Goal: Information Seeking & Learning: Find specific fact

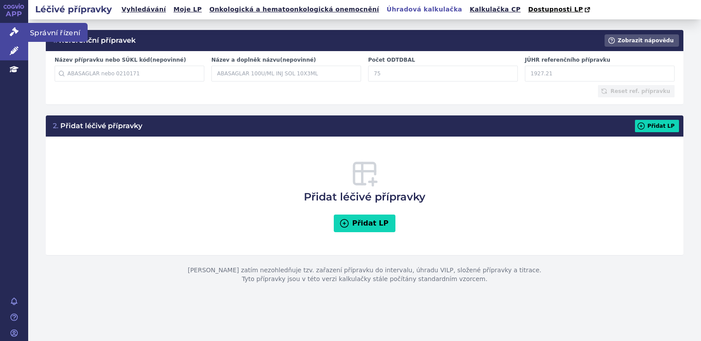
click at [4, 29] on link "Správní řízení" at bounding box center [14, 32] width 28 height 18
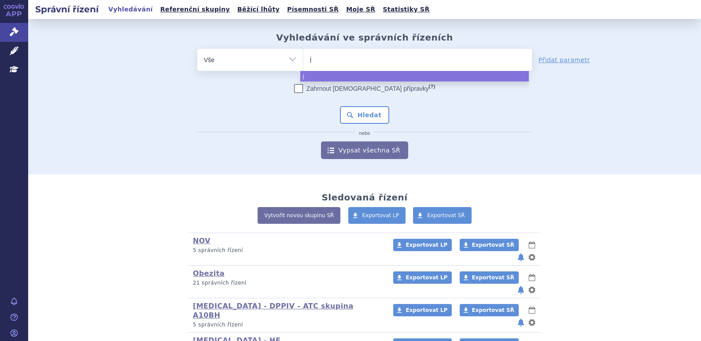
type input "ja"
type input "jar"
type input "jardi"
type input "jardian"
type input "[MEDICAL_DATA]"
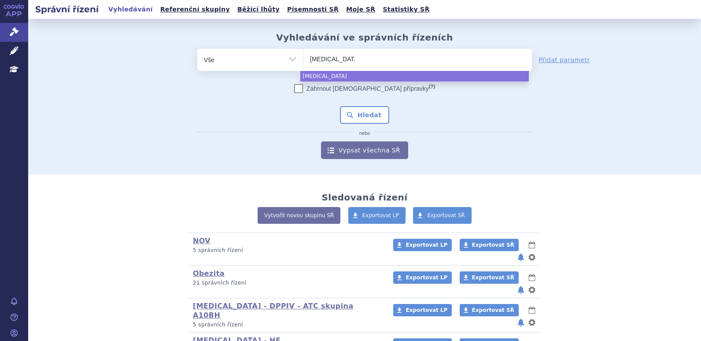
select select "jardiance"
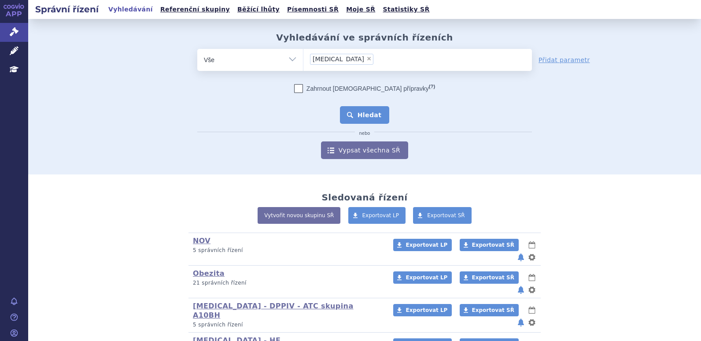
click at [355, 118] on button "Hledat" at bounding box center [365, 115] width 50 height 18
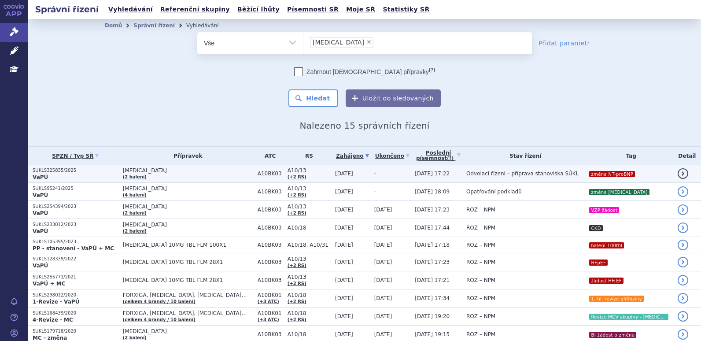
click at [291, 169] on span "A10/13" at bounding box center [308, 170] width 43 height 6
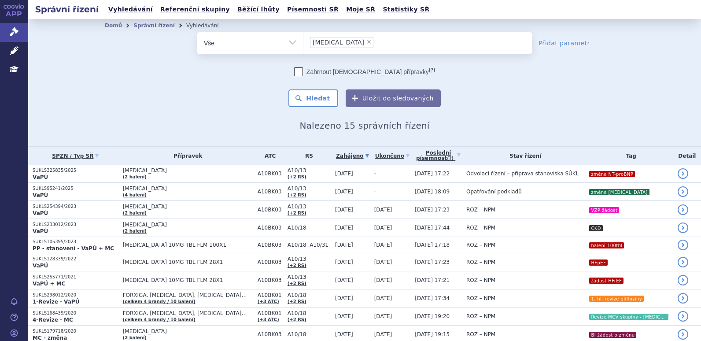
click at [287, 199] on td "A10/13 (+2 RS)" at bounding box center [307, 192] width 48 height 18
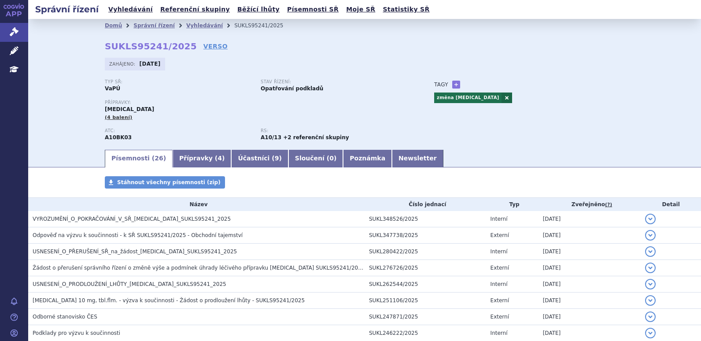
click at [184, 46] on div "Domů Správní řízení Vyhledávání SUKLS95241/2025 SUKLS95241/2025 VERSO [GEOGRAPH…" at bounding box center [364, 90] width 555 height 116
click at [203, 46] on link "VERSO" at bounding box center [215, 46] width 24 height 9
click at [203, 47] on link "VERSO" at bounding box center [215, 46] width 24 height 9
